Goal: Task Accomplishment & Management: Manage account settings

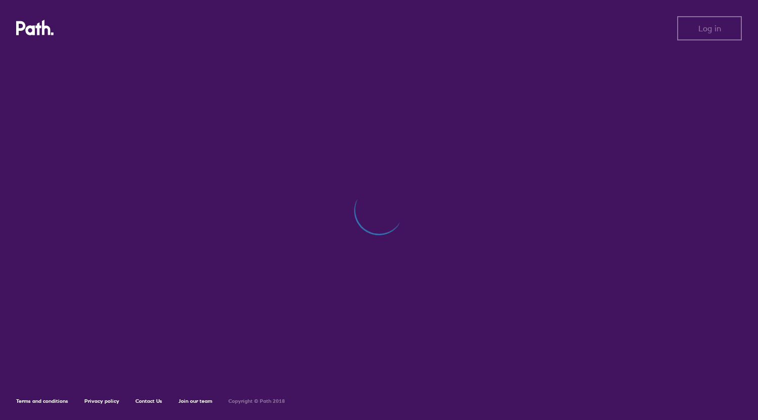
click at [201, 290] on div at bounding box center [378, 215] width 725 height 327
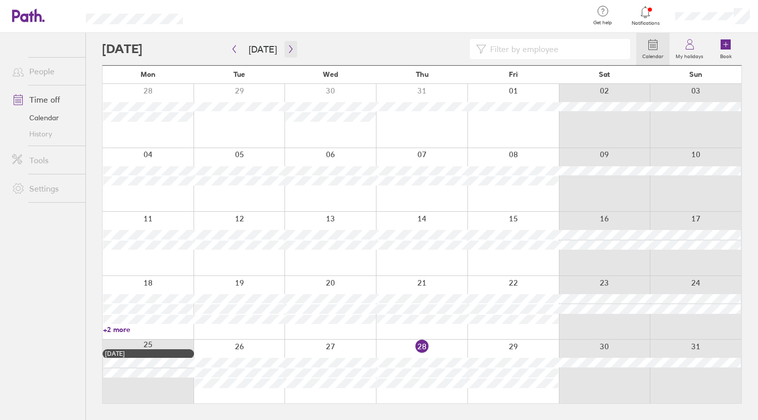
click at [288, 46] on icon "button" at bounding box center [291, 49] width 8 height 8
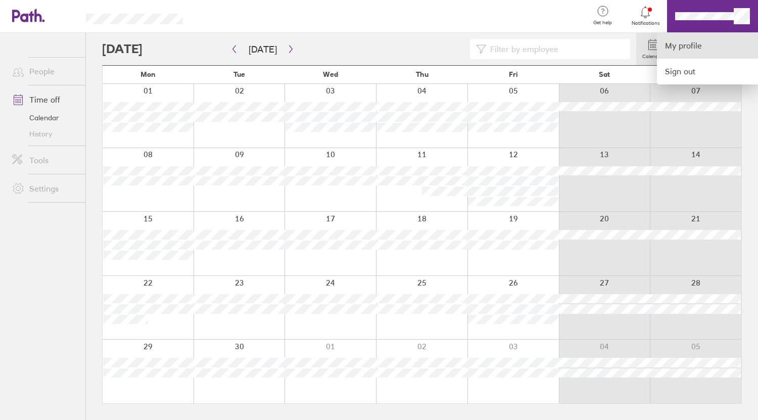
click at [704, 45] on link "My profile" at bounding box center [707, 46] width 101 height 26
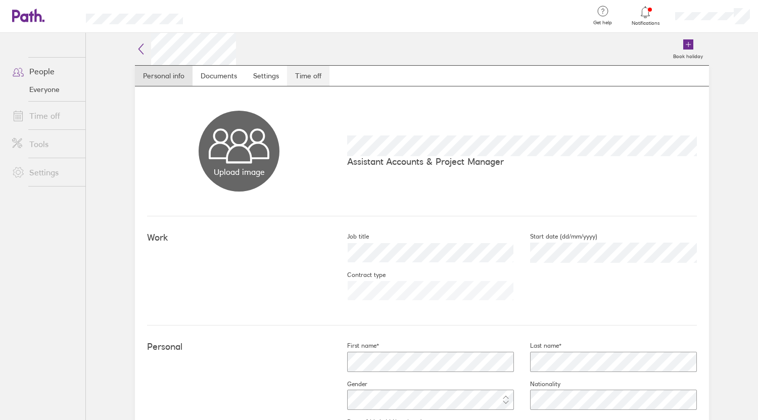
click at [306, 69] on link "Time off" at bounding box center [308, 76] width 42 height 20
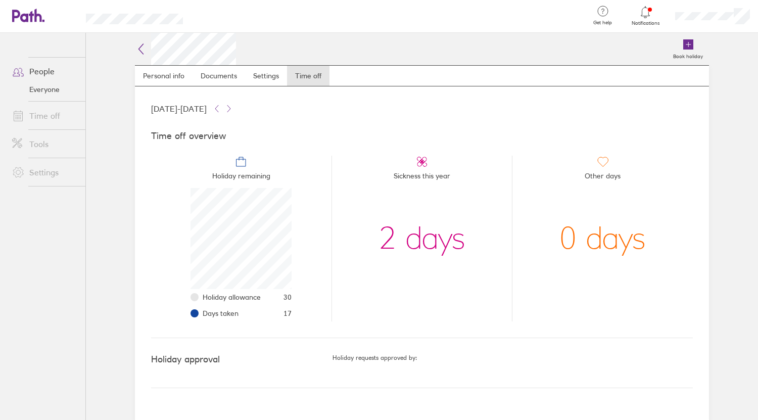
scroll to position [101, 101]
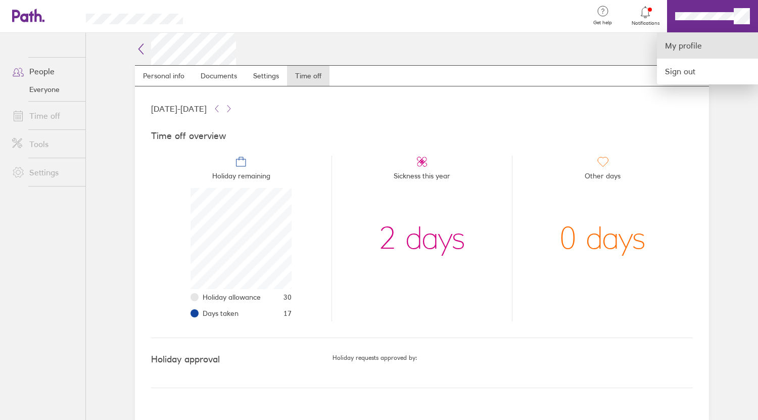
click at [692, 42] on link "My profile" at bounding box center [707, 46] width 101 height 26
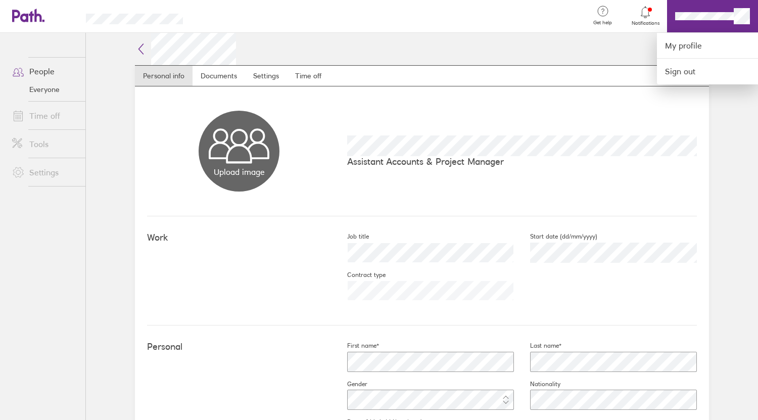
click at [294, 75] on div at bounding box center [379, 210] width 758 height 420
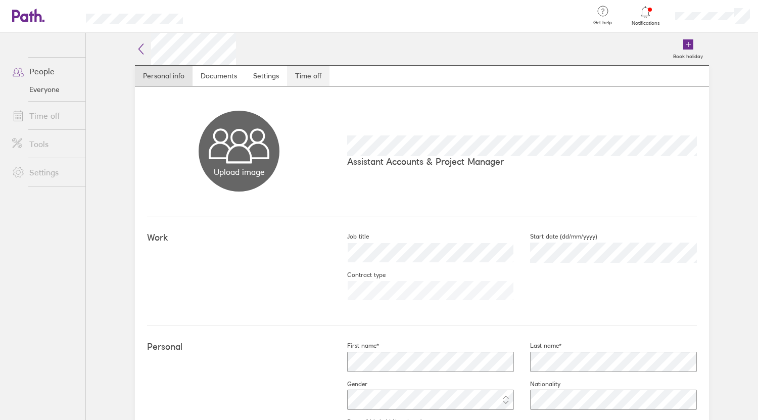
click at [293, 75] on link "Time off" at bounding box center [308, 76] width 42 height 20
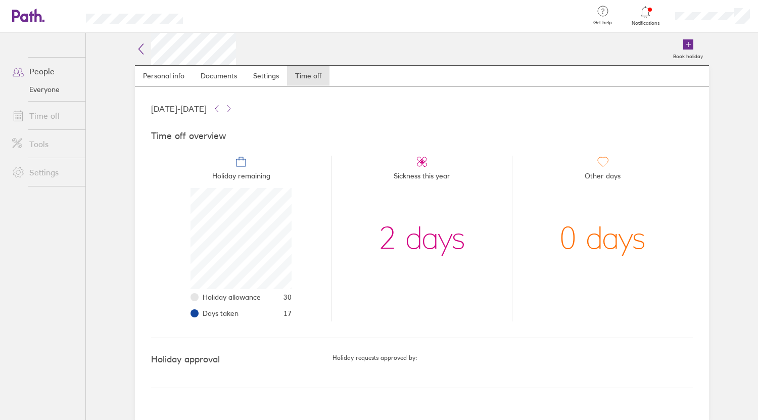
scroll to position [101, 101]
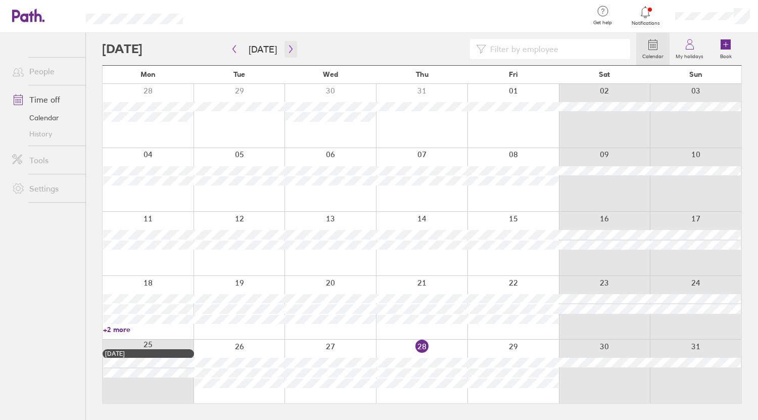
click at [286, 53] on button "button" at bounding box center [290, 49] width 13 height 17
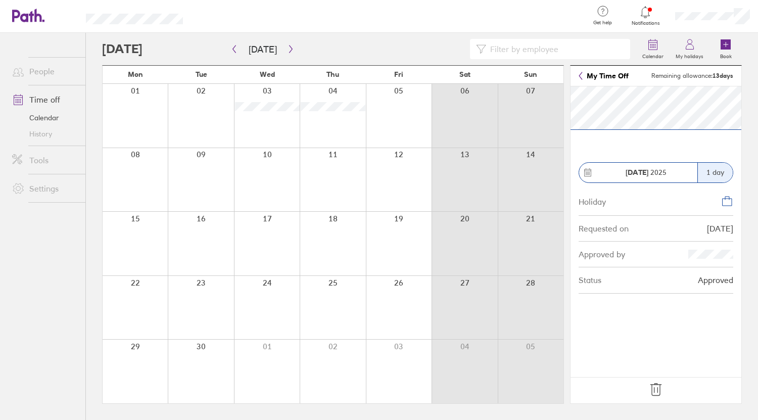
click at [656, 393] on icon at bounding box center [656, 389] width 16 height 16
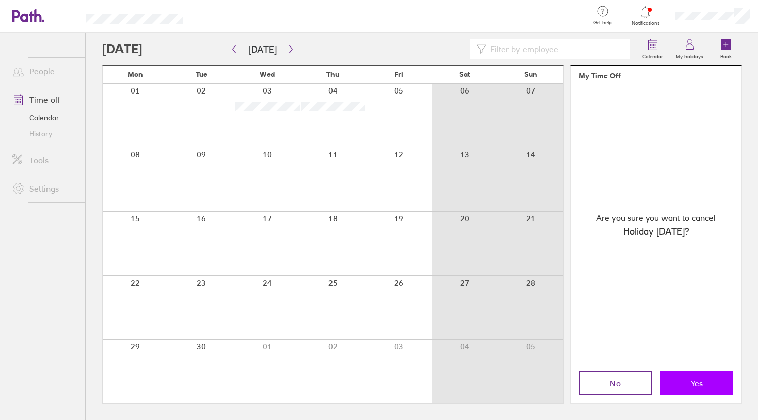
click at [706, 385] on button "Yes" at bounding box center [696, 383] width 73 height 24
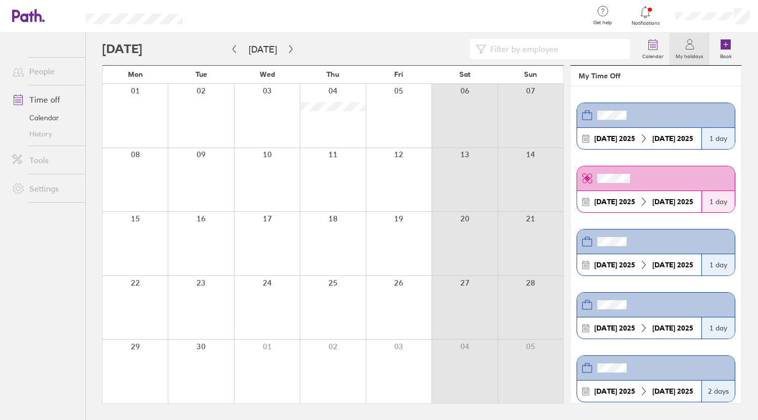
click at [280, 106] on div at bounding box center [267, 116] width 66 height 64
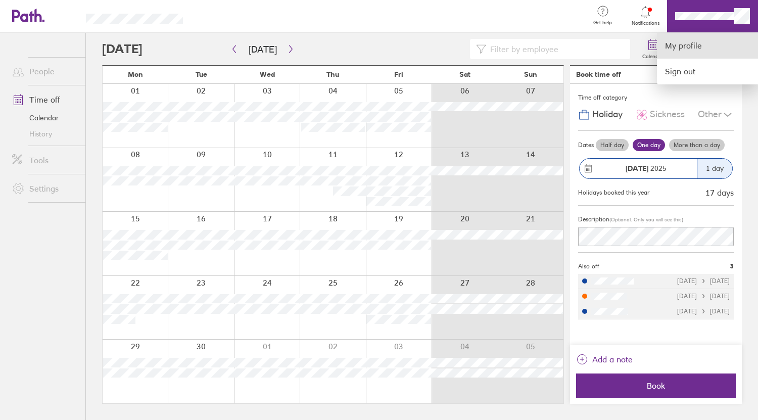
click at [692, 46] on link "My profile" at bounding box center [707, 46] width 101 height 26
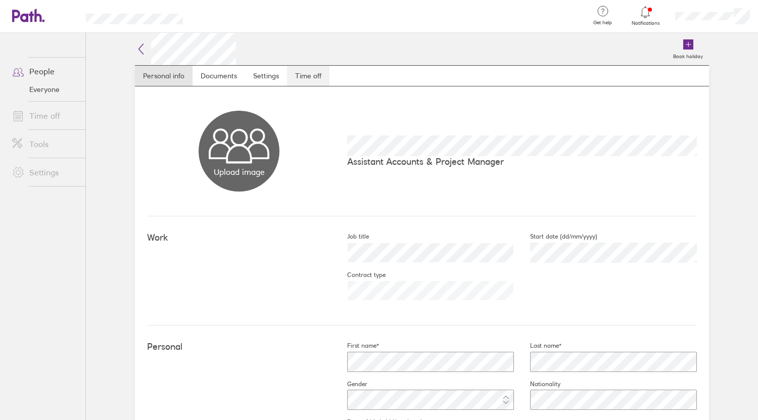
click at [303, 79] on link "Time off" at bounding box center [308, 76] width 42 height 20
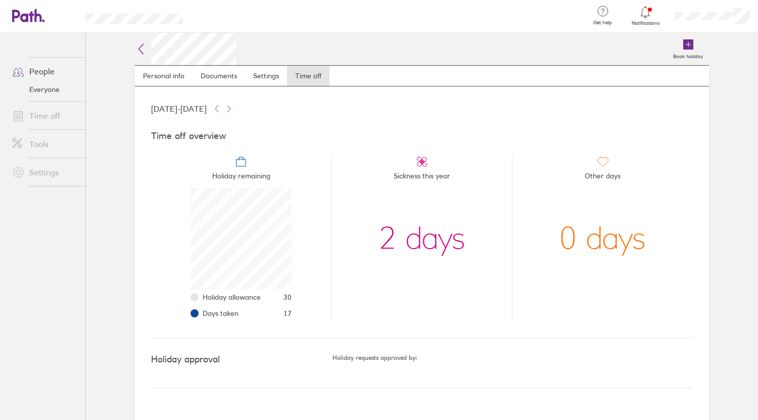
scroll to position [101, 101]
click at [27, 16] on icon at bounding box center [23, 16] width 22 height 12
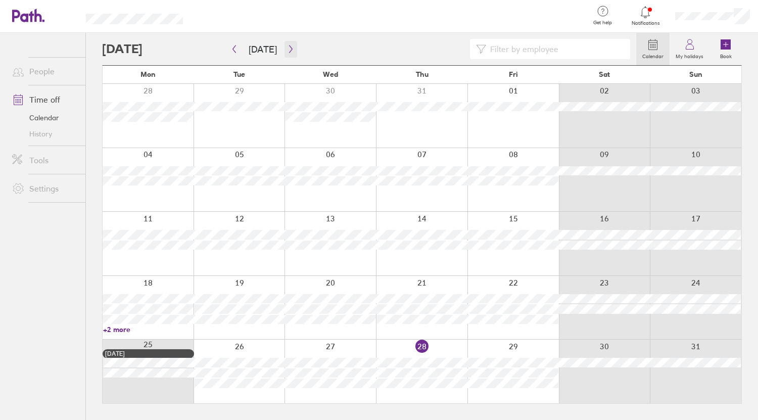
click at [287, 48] on icon "button" at bounding box center [291, 49] width 8 height 8
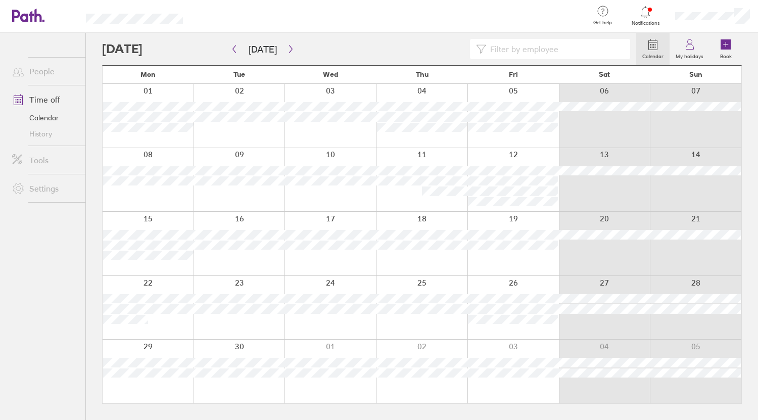
click at [352, 128] on div at bounding box center [329, 116] width 91 height 64
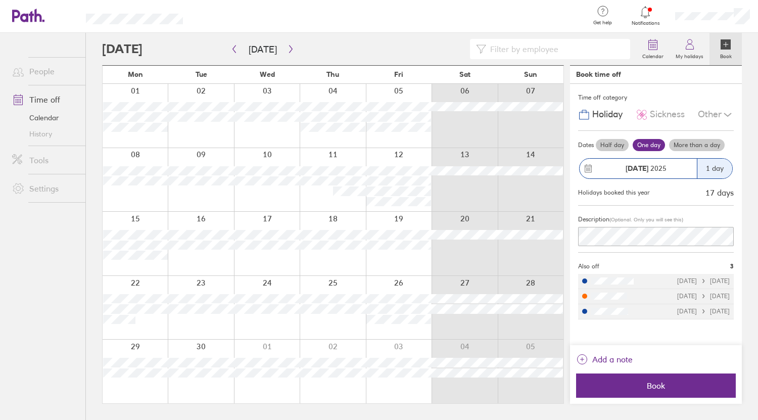
click at [287, 126] on div at bounding box center [267, 116] width 66 height 64
click at [609, 145] on label "Half day" at bounding box center [612, 145] width 33 height 12
click at [0, 0] on input "Half day" at bounding box center [0, 0] width 0 height 0
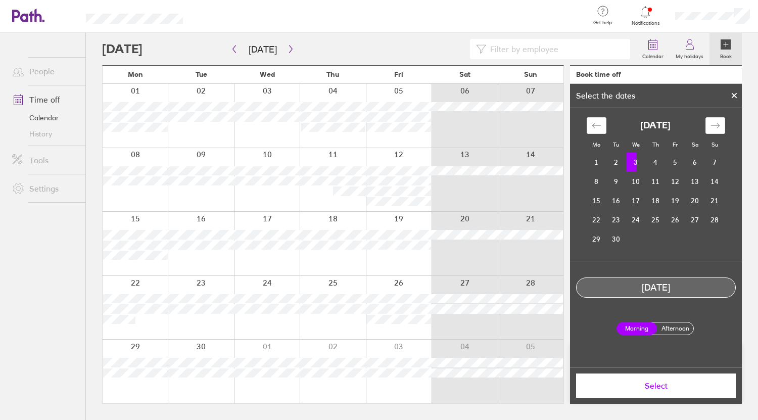
click at [637, 162] on td "3" at bounding box center [636, 162] width 20 height 19
click at [672, 327] on label "Afternoon" at bounding box center [675, 328] width 40 height 12
click at [0, 0] on input "Afternoon" at bounding box center [0, 0] width 0 height 0
click at [680, 387] on span "Select" at bounding box center [655, 385] width 145 height 9
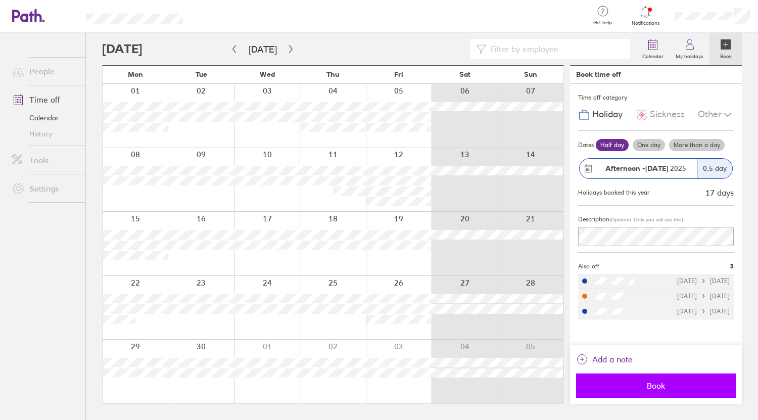
click at [676, 384] on span "Book" at bounding box center [655, 385] width 145 height 9
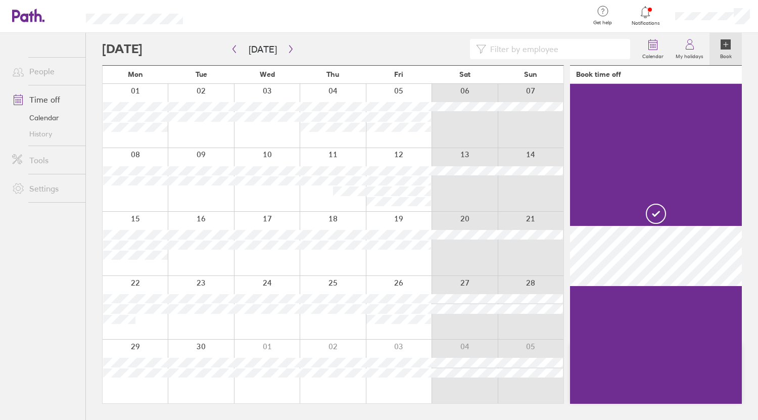
click at [429, 34] on div "Calendar My holidays Book" at bounding box center [421, 49] width 639 height 32
